Goal: Navigation & Orientation: Find specific page/section

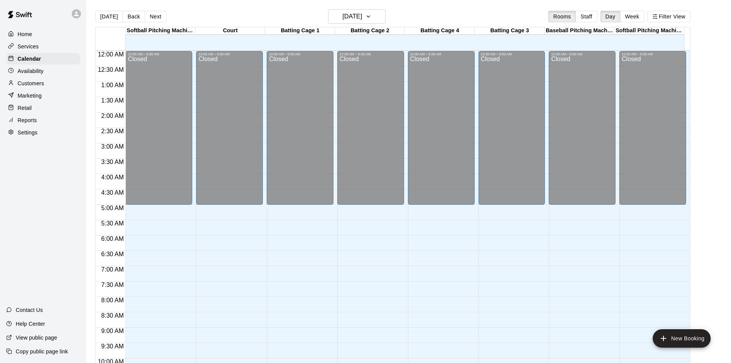
scroll to position [215, 0]
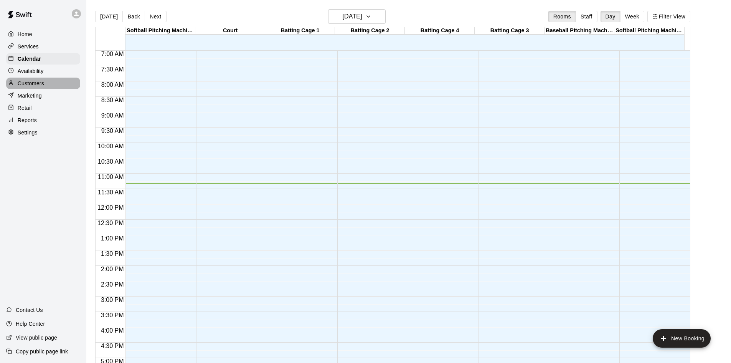
click at [42, 87] on p "Customers" at bounding box center [31, 83] width 26 height 8
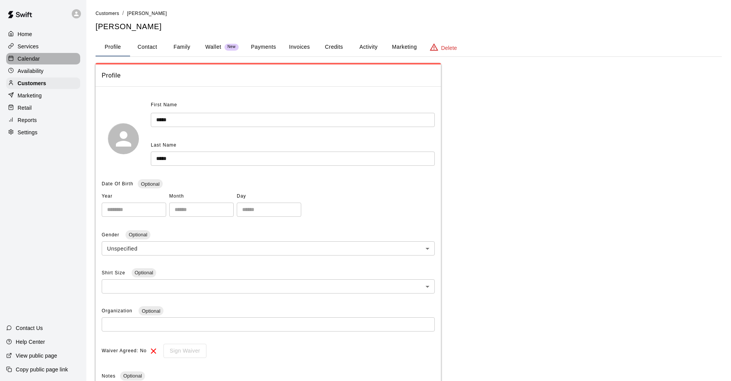
click at [45, 63] on div "Calendar" at bounding box center [43, 59] width 74 height 12
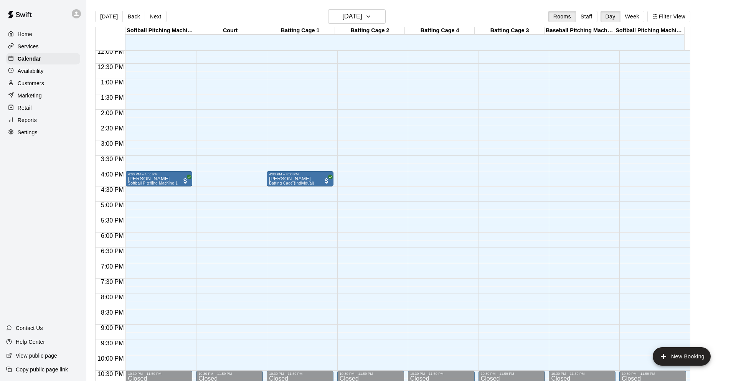
scroll to position [322, 0]
